Goal: Check status: Check status

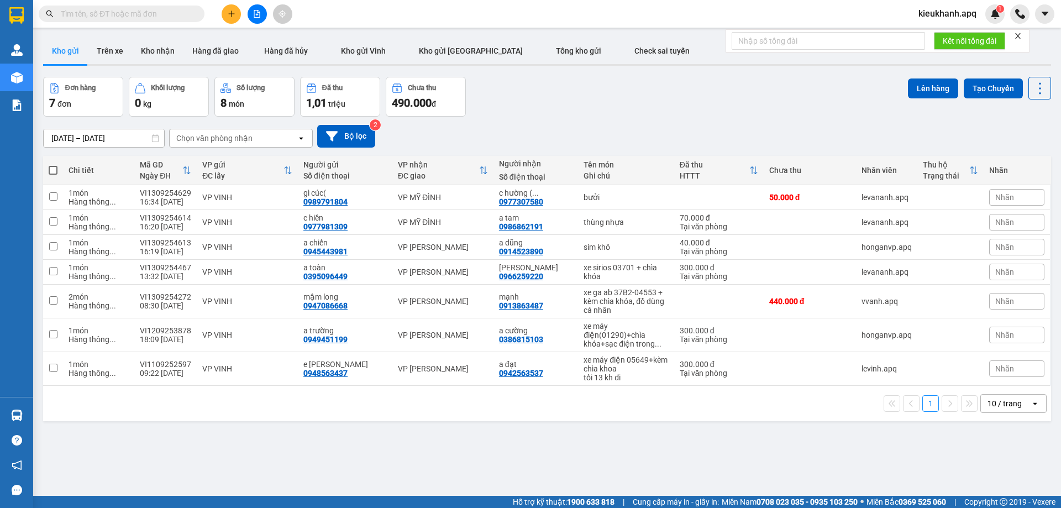
click at [91, 16] on input "text" at bounding box center [126, 14] width 130 height 12
paste input "0948141218"
type input "0948141218"
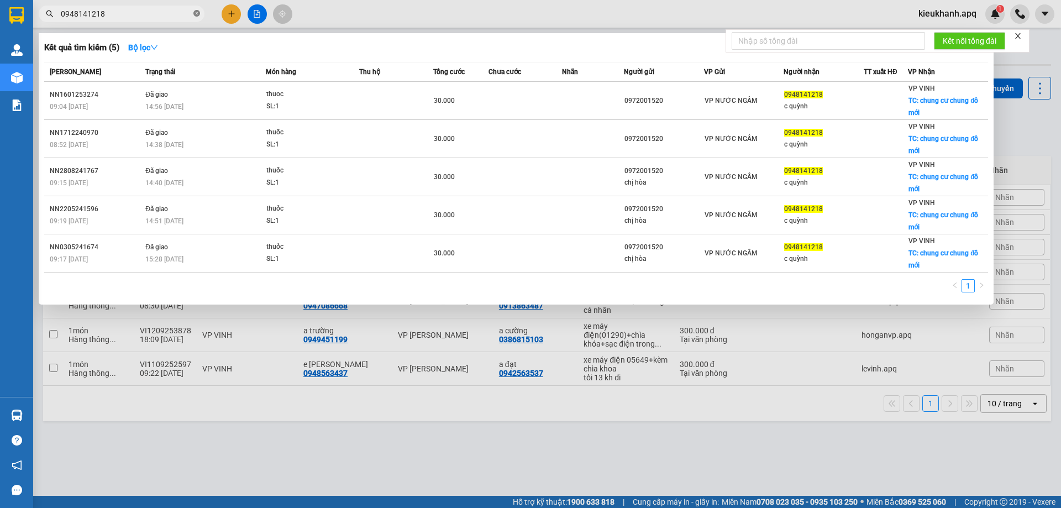
click at [194, 11] on icon "close-circle" at bounding box center [196, 13] width 7 height 7
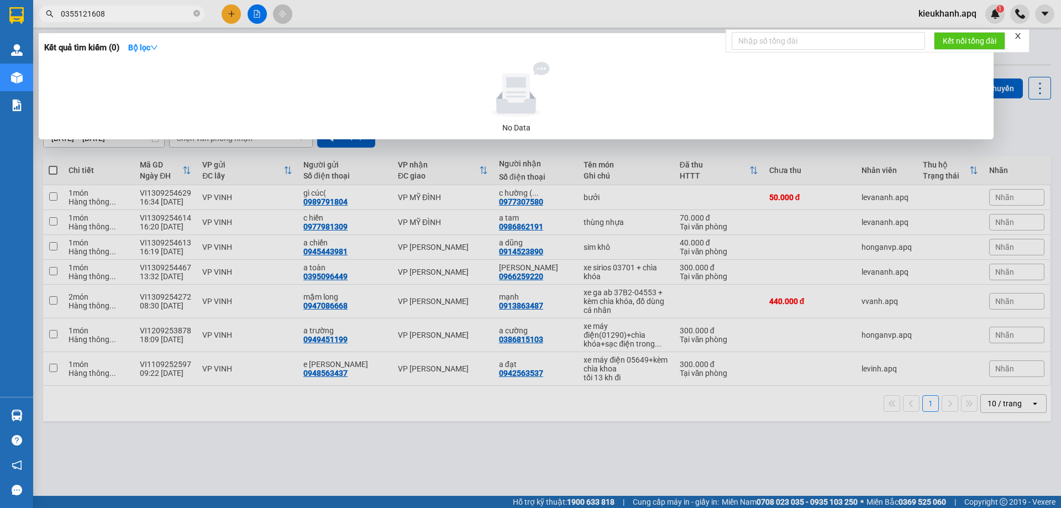
type input "0355121608"
